Goal: Task Accomplishment & Management: Complete application form

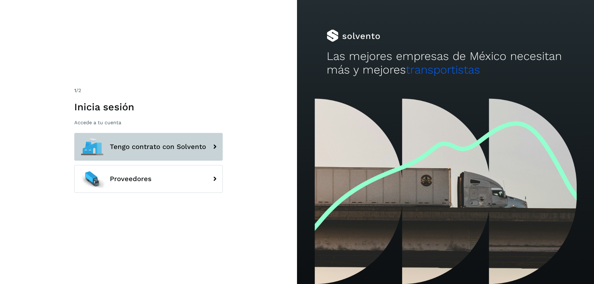
click at [214, 143] on icon at bounding box center [214, 147] width 12 height 12
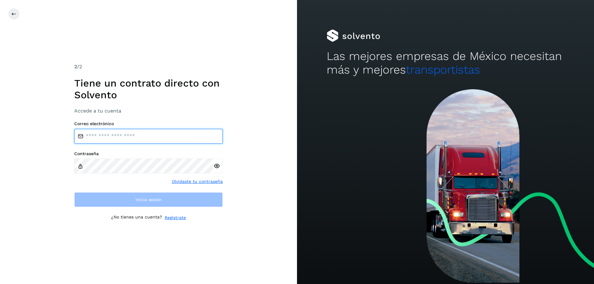
type input "**********"
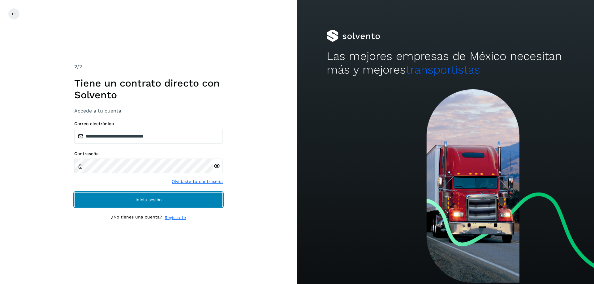
click at [129, 200] on button "Inicia sesión" at bounding box center [148, 199] width 148 height 15
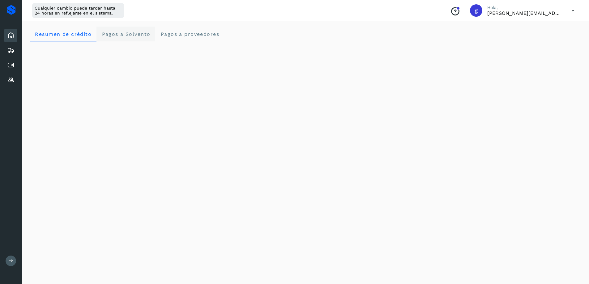
click at [122, 36] on span "Pagos a Solvento" at bounding box center [125, 34] width 49 height 6
click at [59, 34] on span "Resumen de crédito" at bounding box center [63, 34] width 57 height 6
click at [536, 120] on div "Initializing..." at bounding box center [306, 223] width 552 height 549
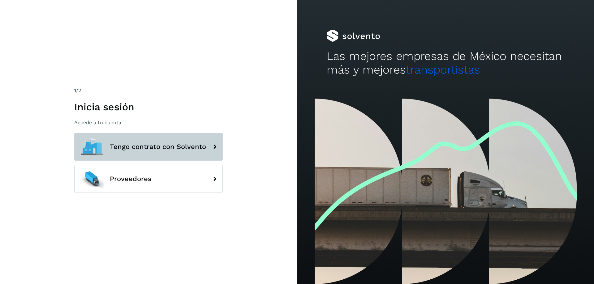
click at [215, 147] on icon at bounding box center [214, 147] width 12 height 12
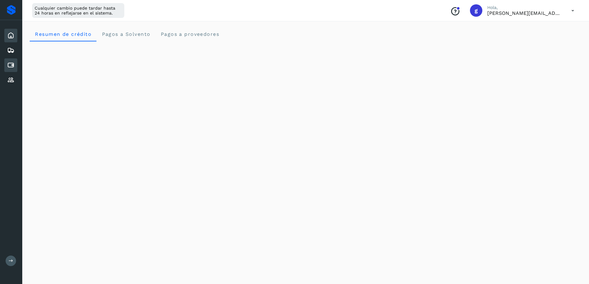
click at [14, 64] on icon at bounding box center [10, 65] width 7 height 7
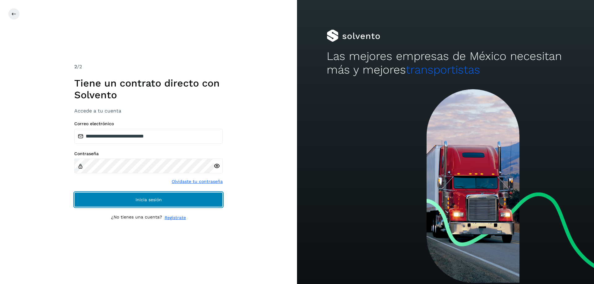
click at [153, 201] on span "Inicia sesión" at bounding box center [148, 200] width 26 height 4
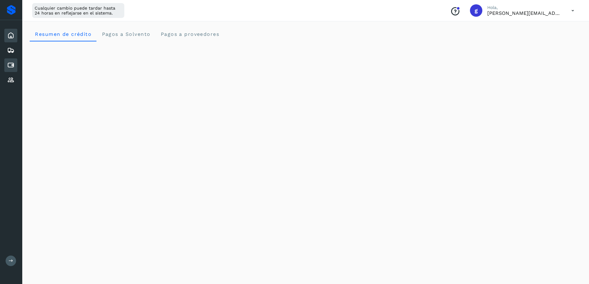
click at [14, 65] on icon at bounding box center [10, 65] width 7 height 7
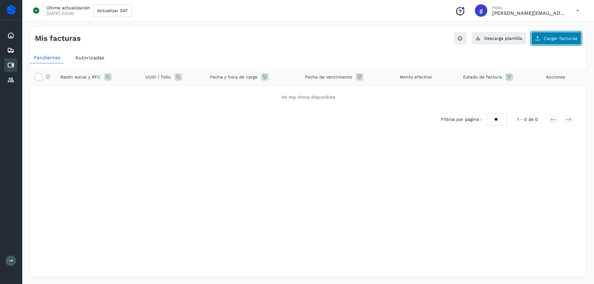
click at [557, 39] on span "Cargar facturas" at bounding box center [560, 38] width 33 height 4
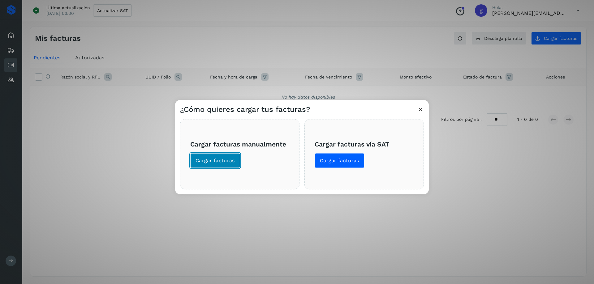
click at [213, 159] on span "Cargar facturas" at bounding box center [214, 160] width 39 height 7
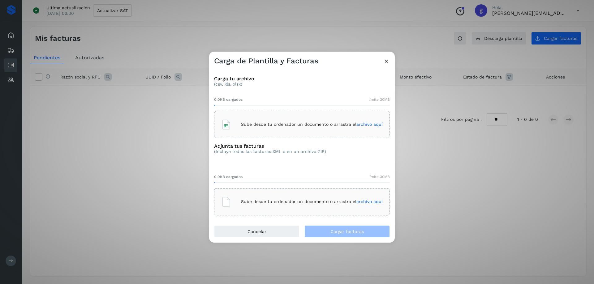
click at [252, 123] on p "Sube desde tu ordenador un documento o arrastra el archivo aquí" at bounding box center [312, 124] width 142 height 5
click at [281, 203] on p "Sube desde tu ordenador un documento o arrastra el archivo aquí" at bounding box center [312, 201] width 142 height 5
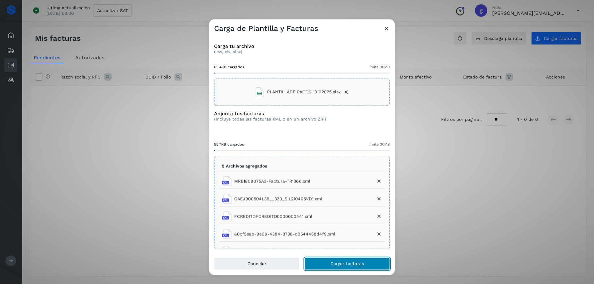
click at [339, 265] on span "Cargar facturas" at bounding box center [346, 264] width 33 height 4
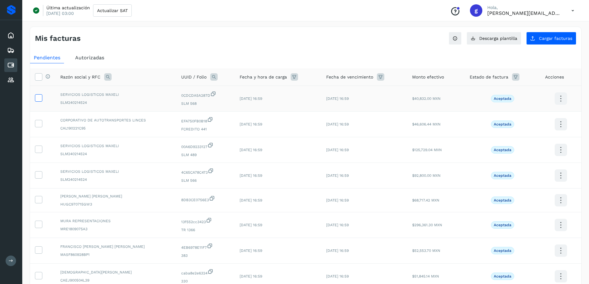
click at [37, 97] on icon at bounding box center [38, 97] width 6 height 6
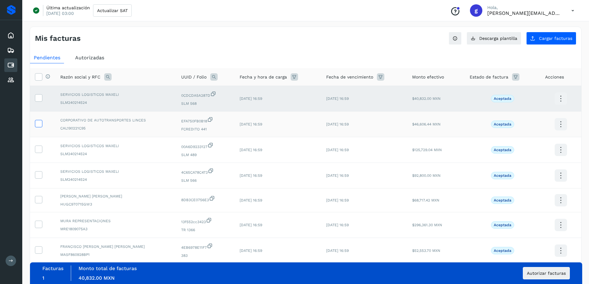
click at [39, 124] on icon at bounding box center [38, 123] width 6 height 6
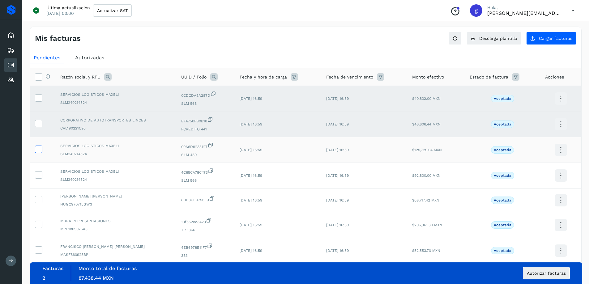
click at [40, 148] on icon at bounding box center [38, 149] width 6 height 6
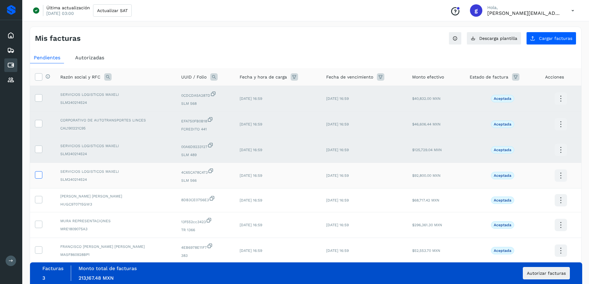
click at [39, 176] on icon at bounding box center [38, 174] width 6 height 6
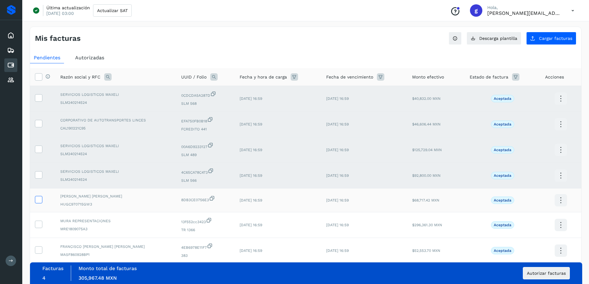
click at [40, 204] on label at bounding box center [38, 199] width 7 height 7
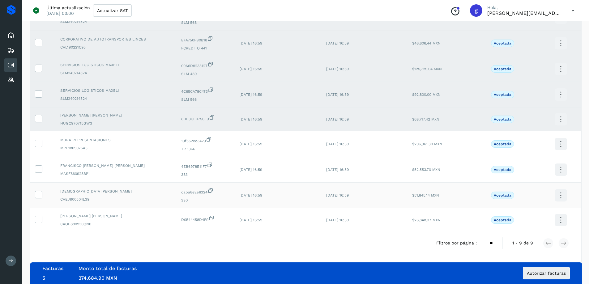
scroll to position [82, 0]
click at [38, 141] on icon at bounding box center [38, 142] width 6 height 6
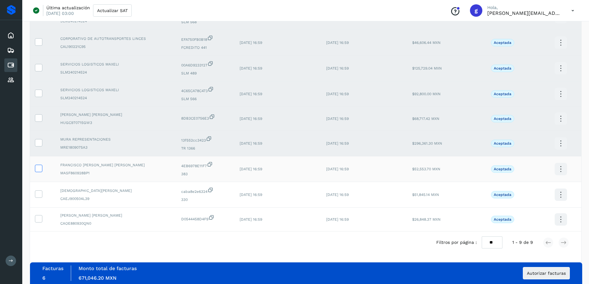
click at [40, 170] on icon at bounding box center [38, 168] width 6 height 6
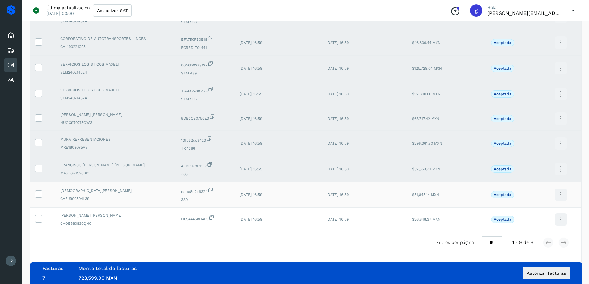
drag, startPoint x: 39, startPoint y: 194, endPoint x: 38, endPoint y: 206, distance: 12.1
click at [39, 194] on icon at bounding box center [38, 194] width 6 height 6
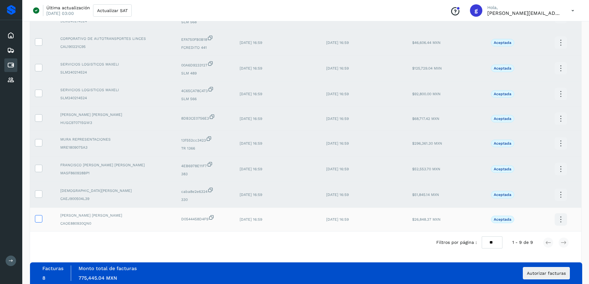
click at [40, 220] on icon at bounding box center [38, 218] width 6 height 6
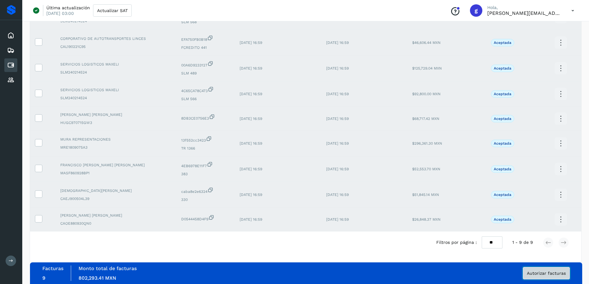
click at [543, 274] on span "Autorizar facturas" at bounding box center [546, 273] width 39 height 4
click at [549, 275] on span "Autorizar facturas" at bounding box center [546, 273] width 39 height 4
